Goal: Information Seeking & Learning: Find specific fact

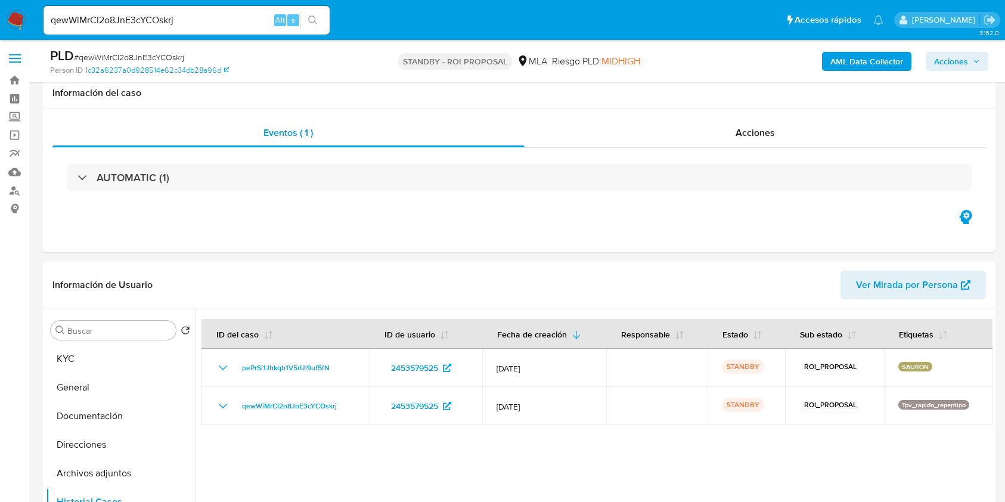
select select "10"
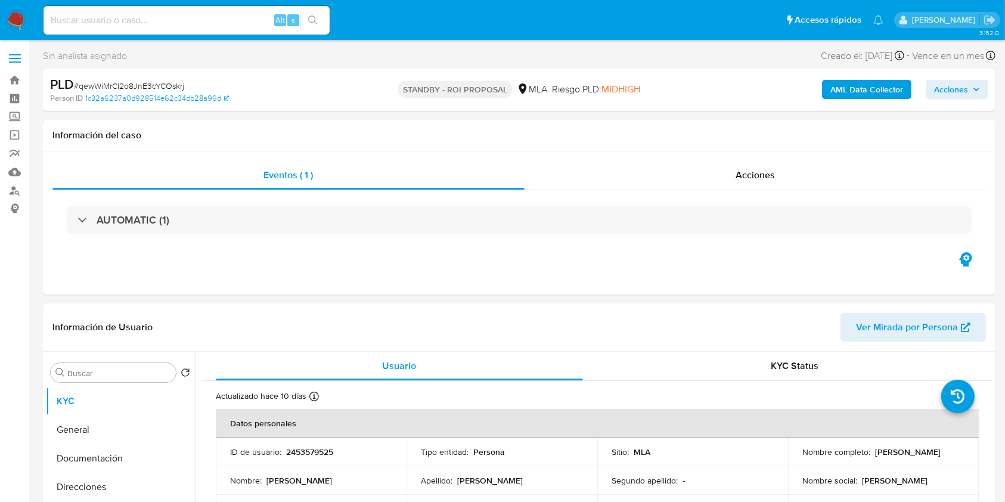
select select "10"
drag, startPoint x: 177, startPoint y: 25, endPoint x: 193, endPoint y: 25, distance: 16.1
click at [177, 25] on input at bounding box center [187, 21] width 286 height 16
paste input "l81h4P5ssBWQ7QHN7gLOFMjl"
type input "l81h4P5ssBWQ7QHN7gLOFMjl"
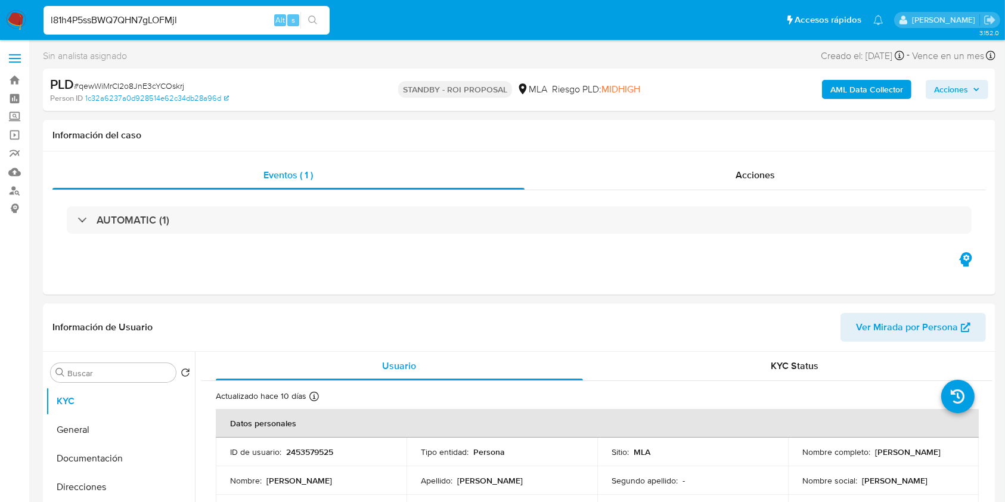
click at [314, 20] on icon "search-icon" at bounding box center [313, 21] width 10 height 10
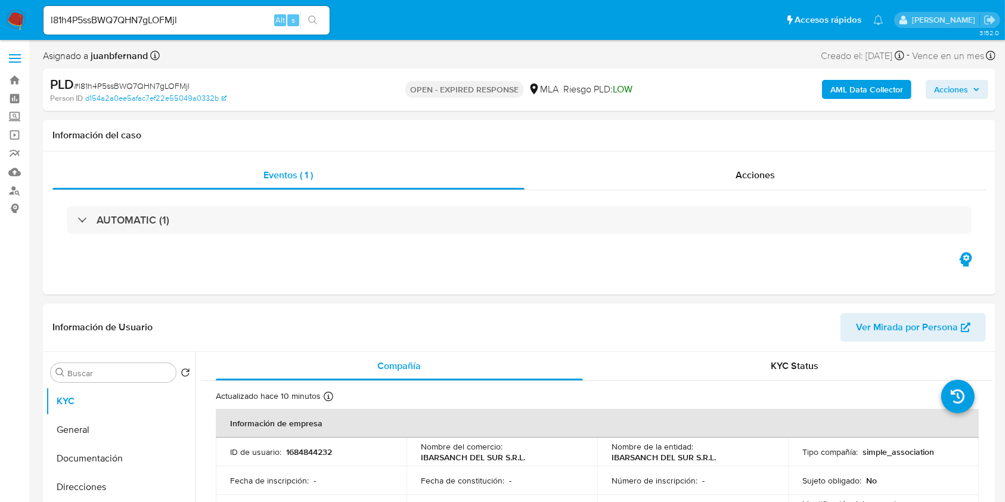
select select "10"
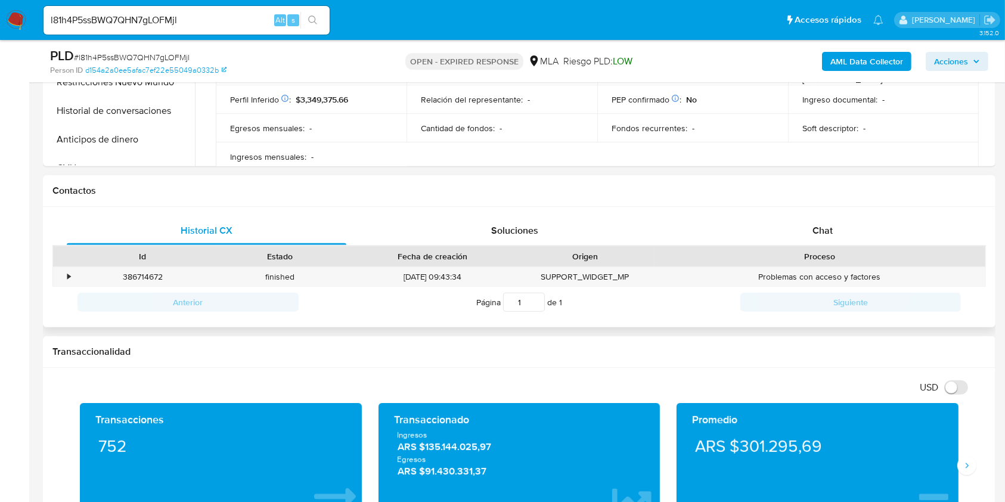
scroll to position [556, 0]
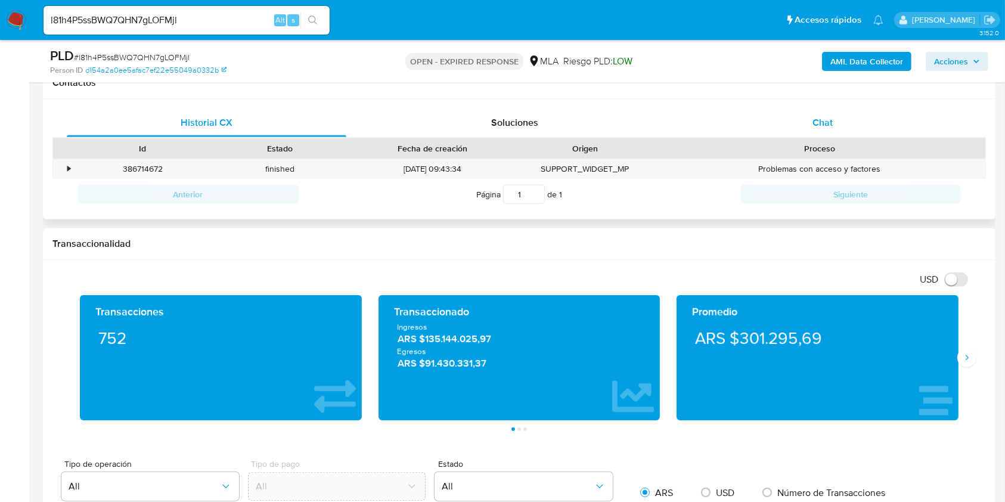
click at [862, 131] on div "Chat" at bounding box center [823, 123] width 280 height 29
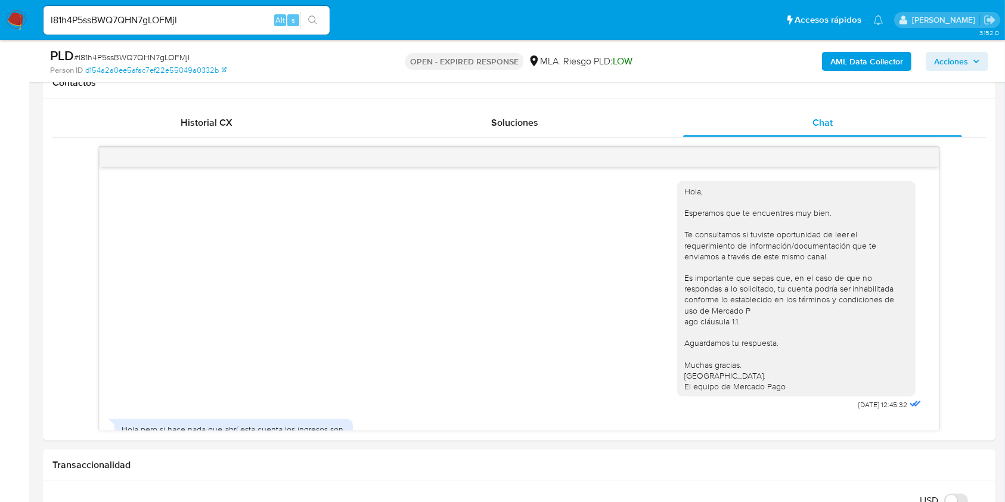
scroll to position [1545, 0]
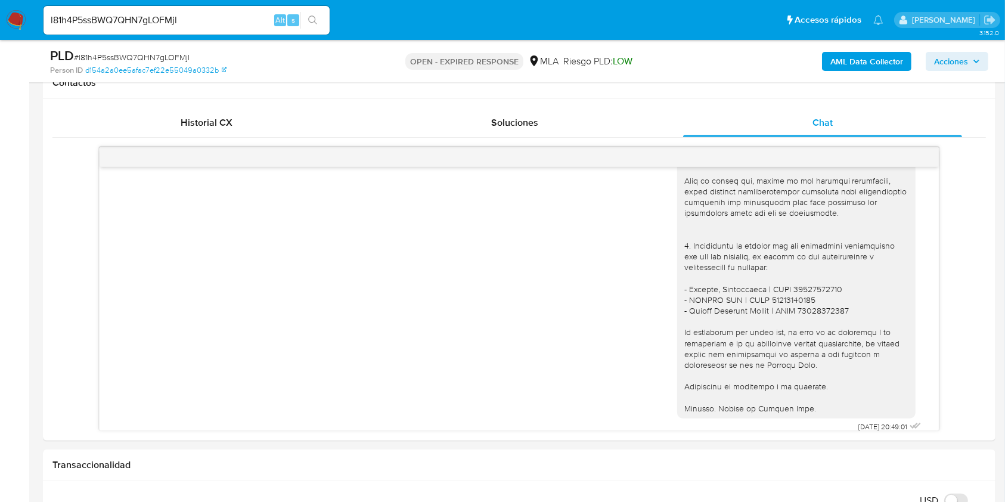
click at [234, 23] on input "l81h4P5ssBWQ7QHN7gLOFMjl" at bounding box center [187, 21] width 286 height 16
click at [234, 22] on input "l81h4P5ssBWQ7QHN7gLOFMjl" at bounding box center [187, 21] width 286 height 16
paste input "Hcq572bVLkCzJ3qIneKRsnYk"
type input "Hcq572bVLkCzJ3qIneKRsnYk"
click at [324, 16] on button "search-icon" at bounding box center [313, 20] width 24 height 17
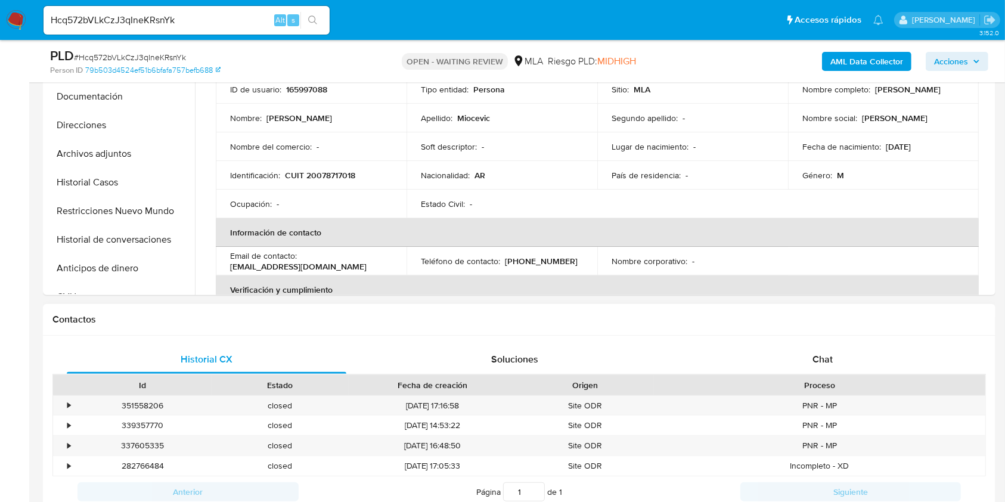
scroll to position [477, 0]
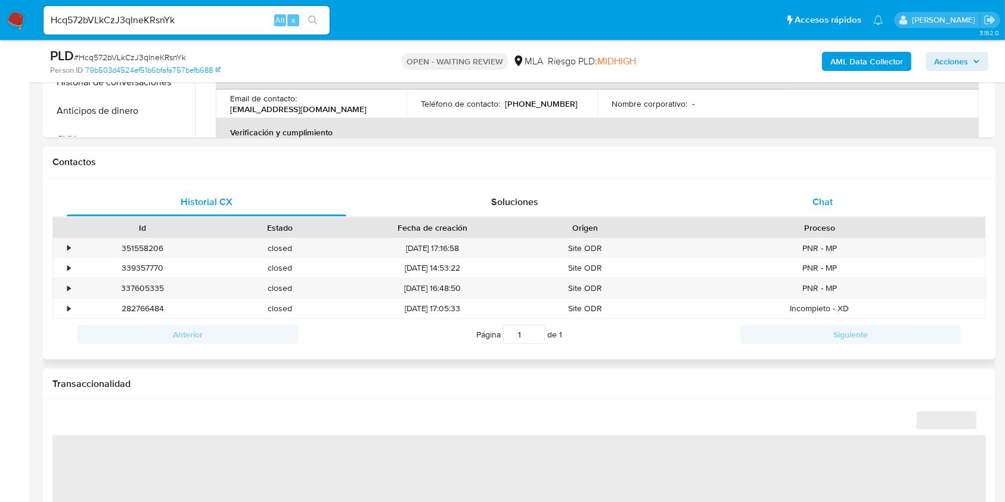
select select "10"
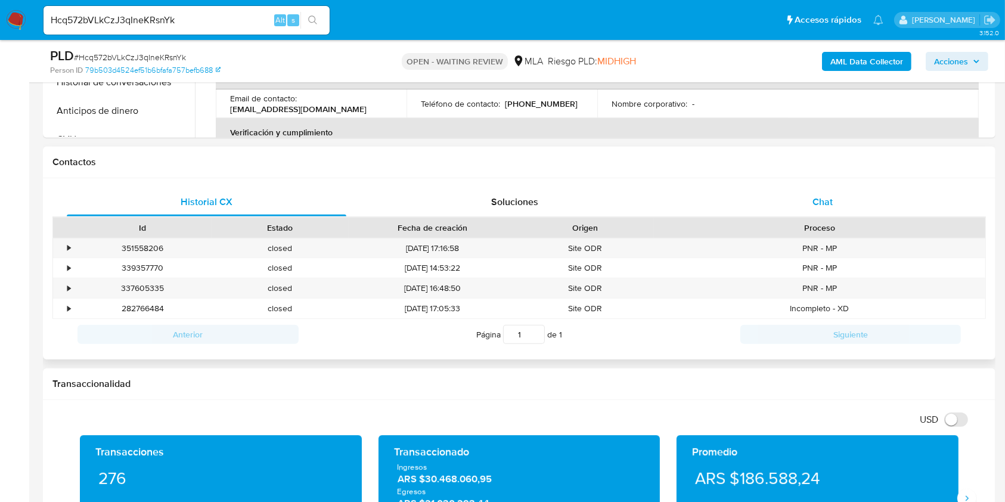
click at [834, 212] on div "Chat" at bounding box center [823, 202] width 280 height 29
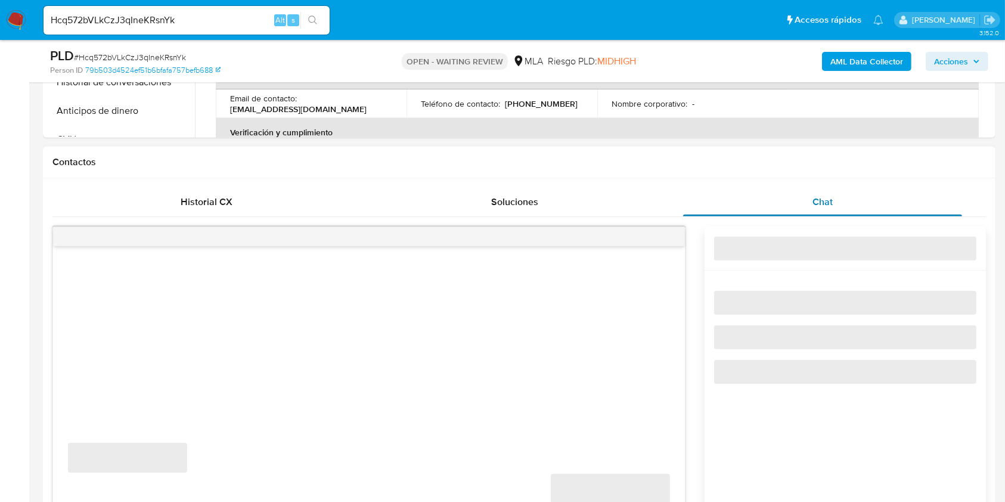
click at [837, 210] on div "Chat" at bounding box center [823, 202] width 280 height 29
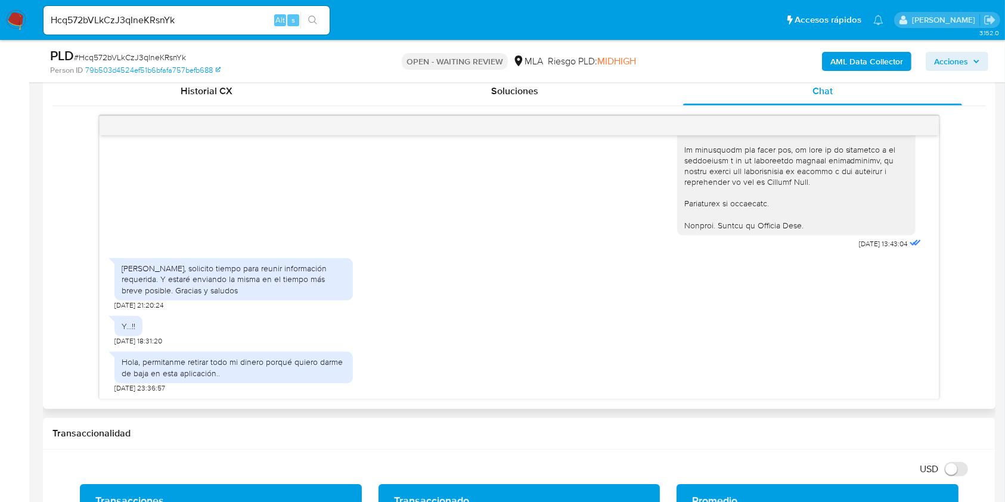
scroll to position [556, 0]
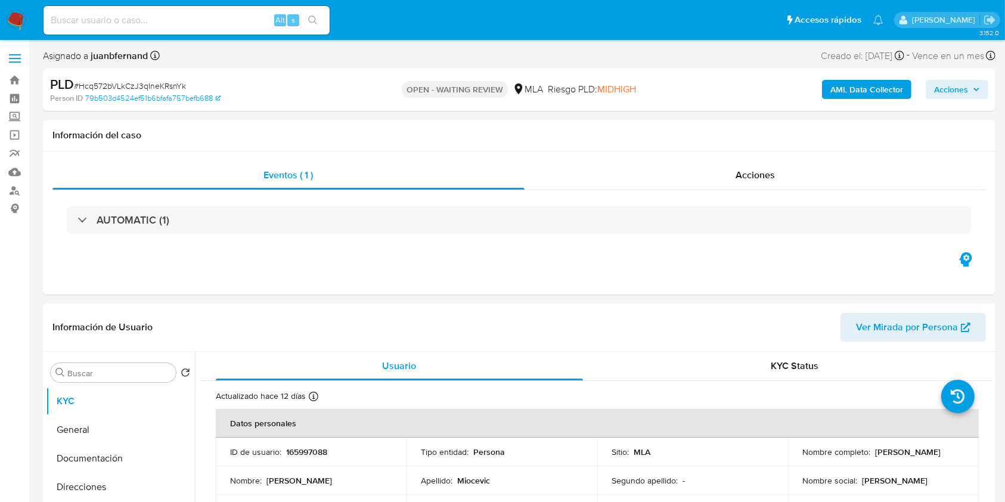
select select "10"
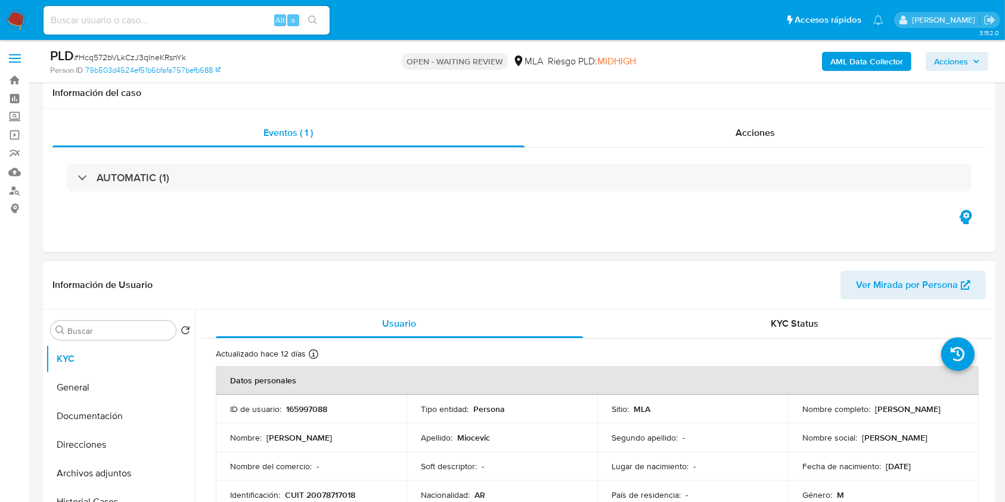
scroll to position [397, 0]
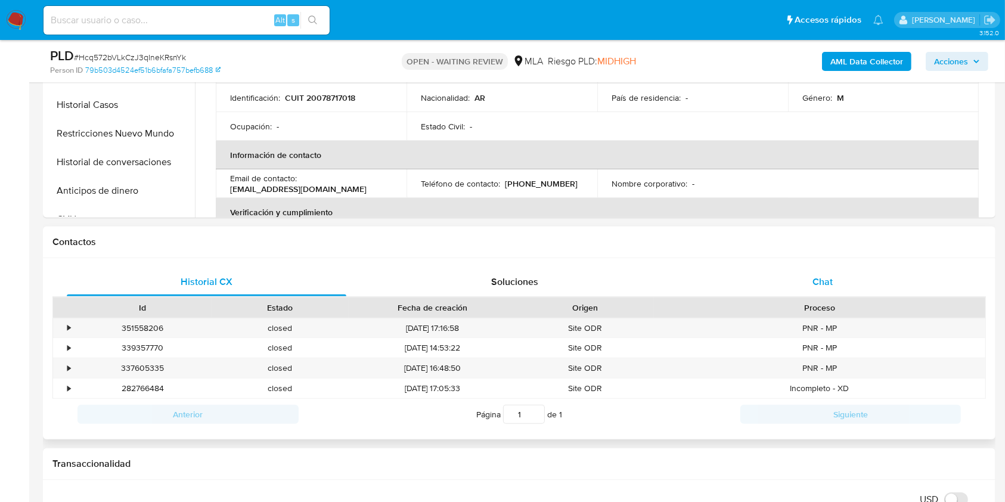
click at [842, 289] on div "Chat" at bounding box center [823, 282] width 280 height 29
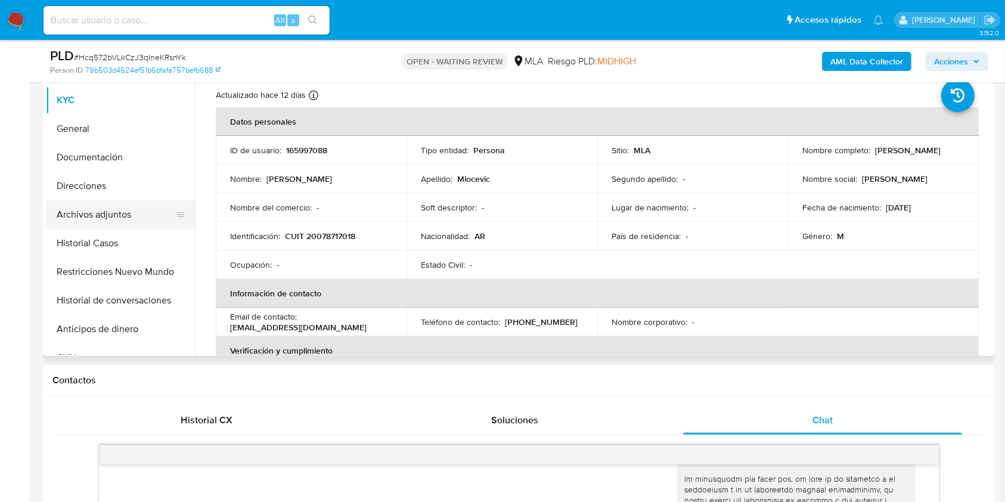
scroll to position [239, 0]
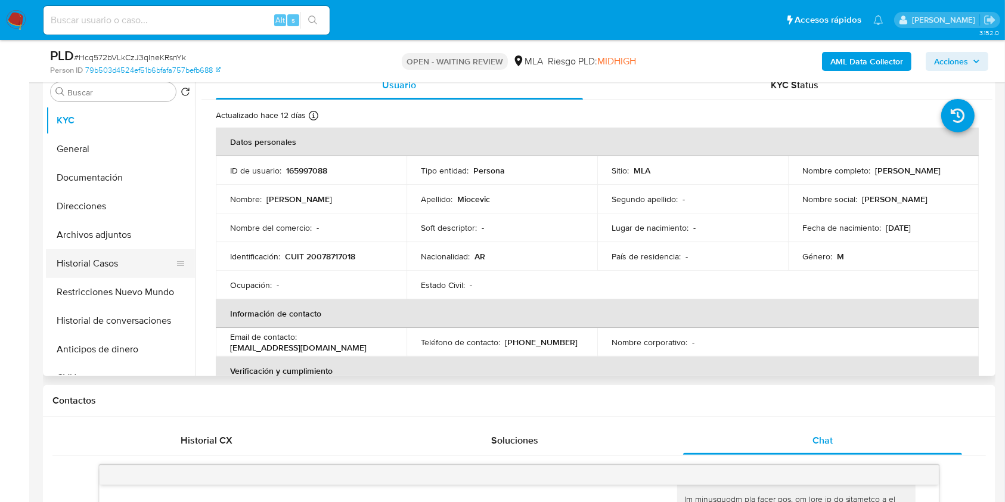
click at [72, 250] on button "Historial Casos" at bounding box center [116, 263] width 140 height 29
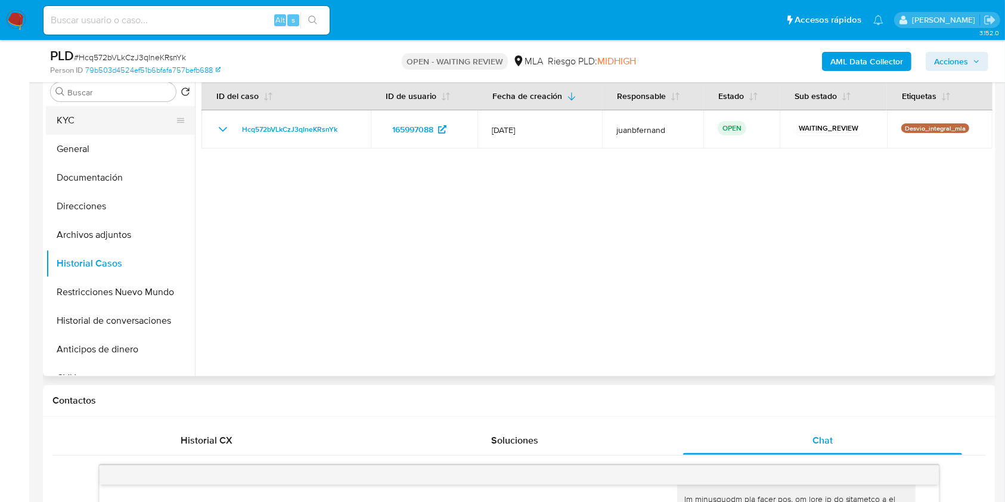
click at [126, 112] on button "KYC" at bounding box center [116, 120] width 140 height 29
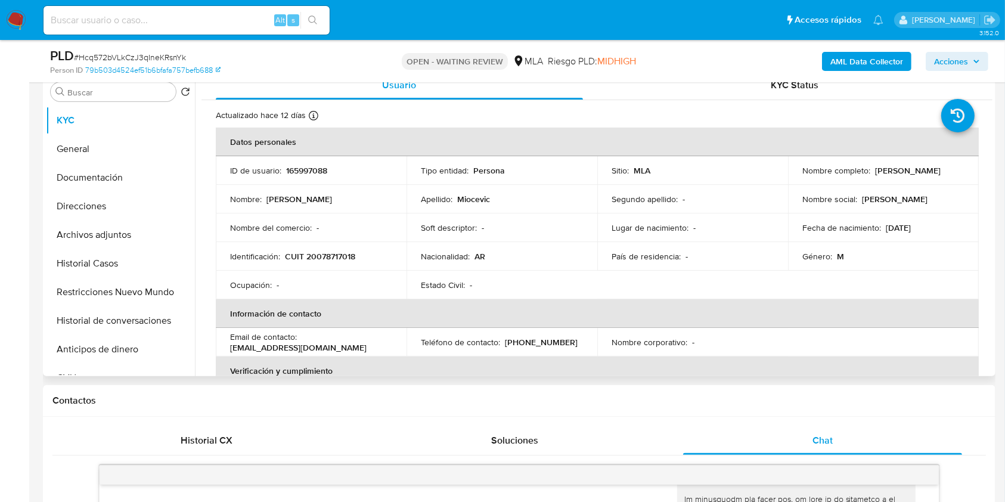
click at [321, 259] on p "CUIT 20078717018" at bounding box center [320, 256] width 70 height 11
copy p "20078717018"
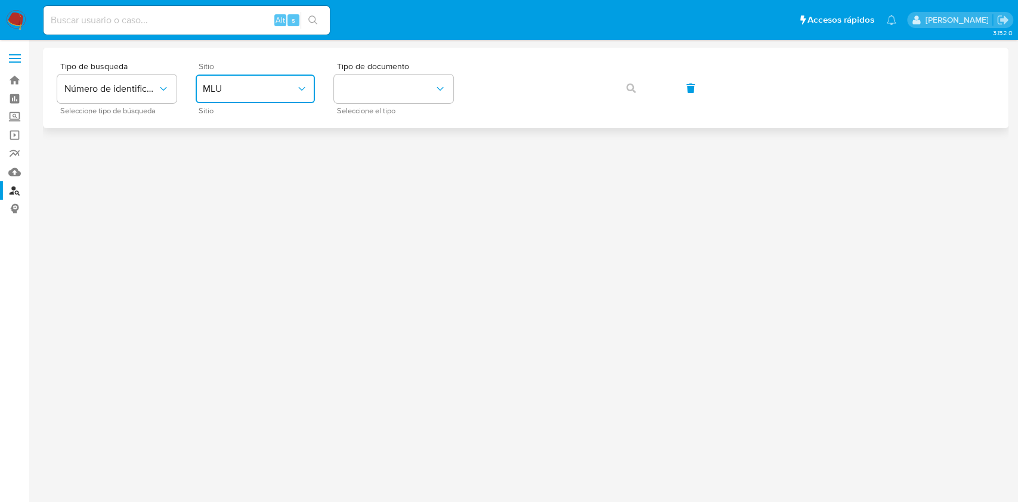
click at [290, 87] on span "MLU" at bounding box center [249, 89] width 93 height 12
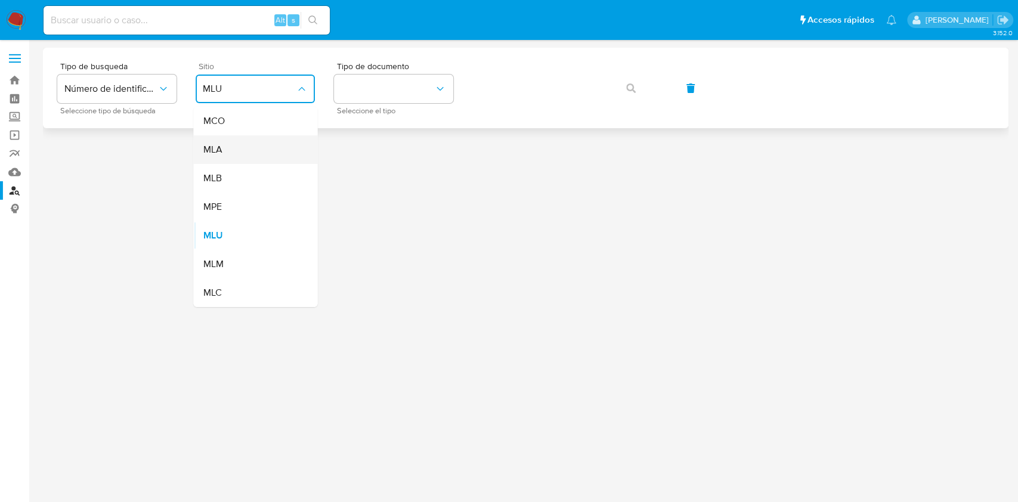
click at [270, 163] on ul "MCO MLA MLB MPE MLU MLM MLC" at bounding box center [255, 207] width 124 height 200
click at [274, 146] on div "MLA" at bounding box center [252, 149] width 98 height 29
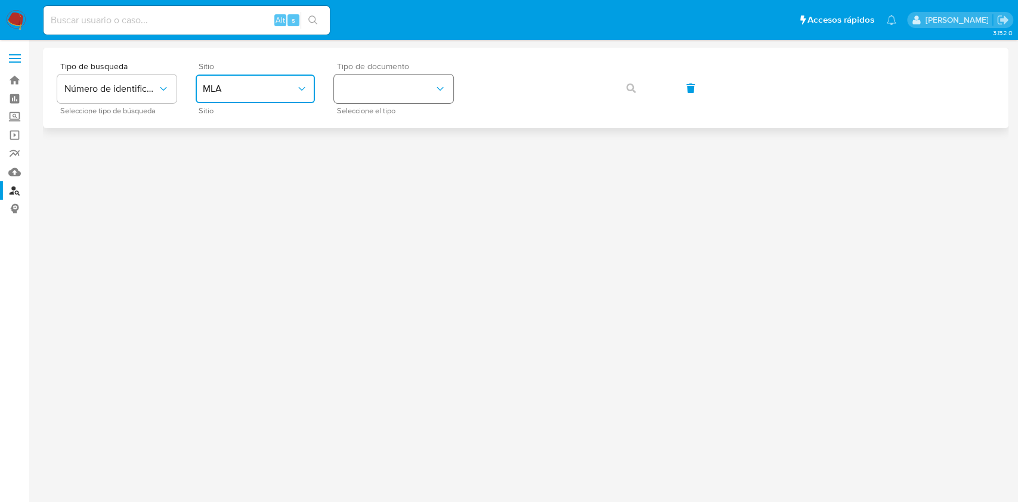
click at [417, 81] on button "identificationType" at bounding box center [393, 89] width 119 height 29
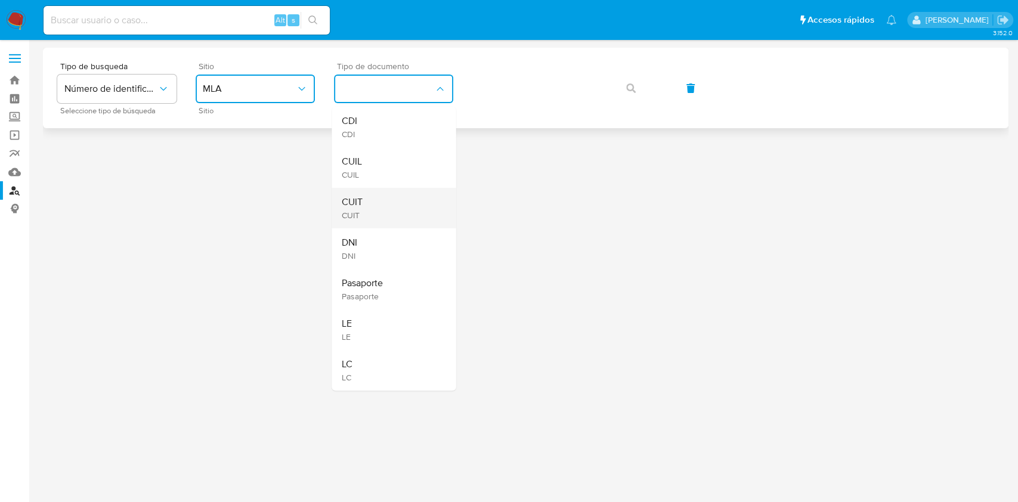
click at [386, 200] on div "CUIT CUIT" at bounding box center [390, 208] width 98 height 41
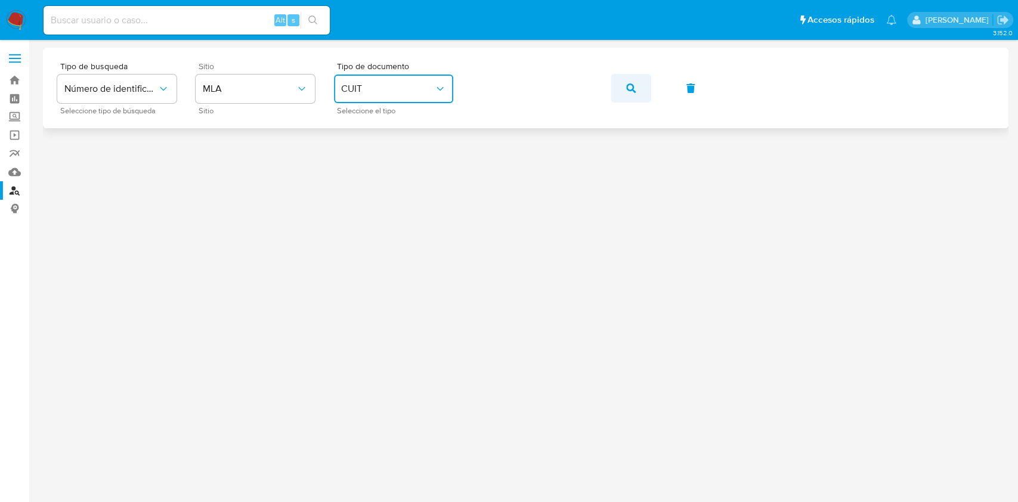
click at [632, 91] on icon "button" at bounding box center [631, 88] width 10 height 10
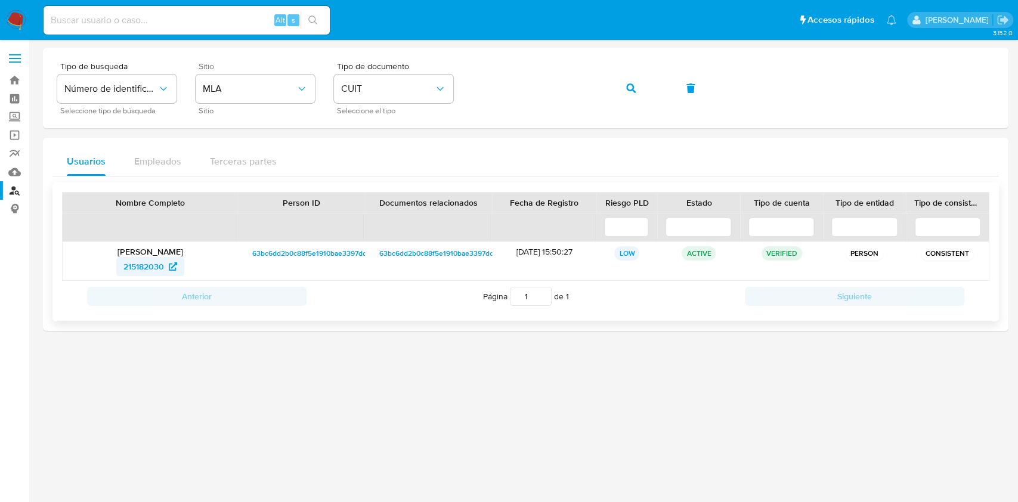
click at [143, 262] on span "215182030" at bounding box center [143, 266] width 41 height 19
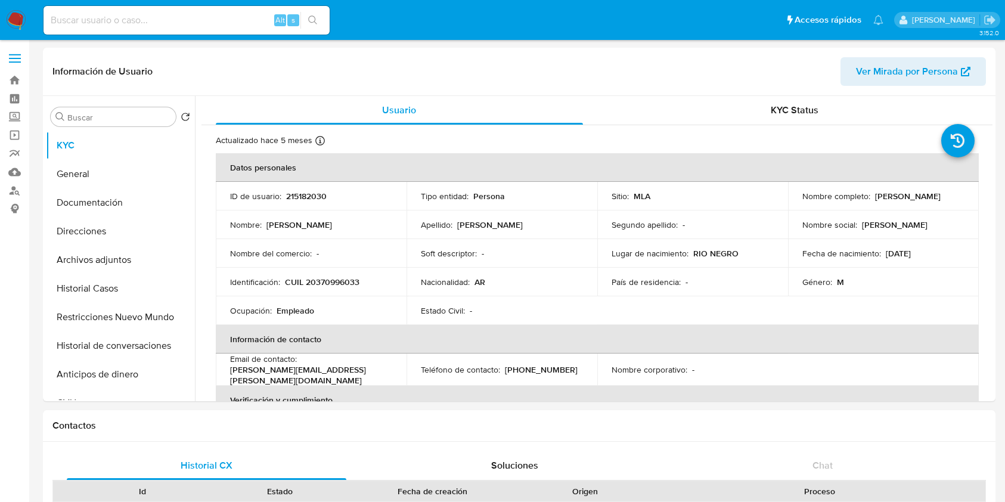
select select "10"
